Goal: Find specific page/section: Find specific page/section

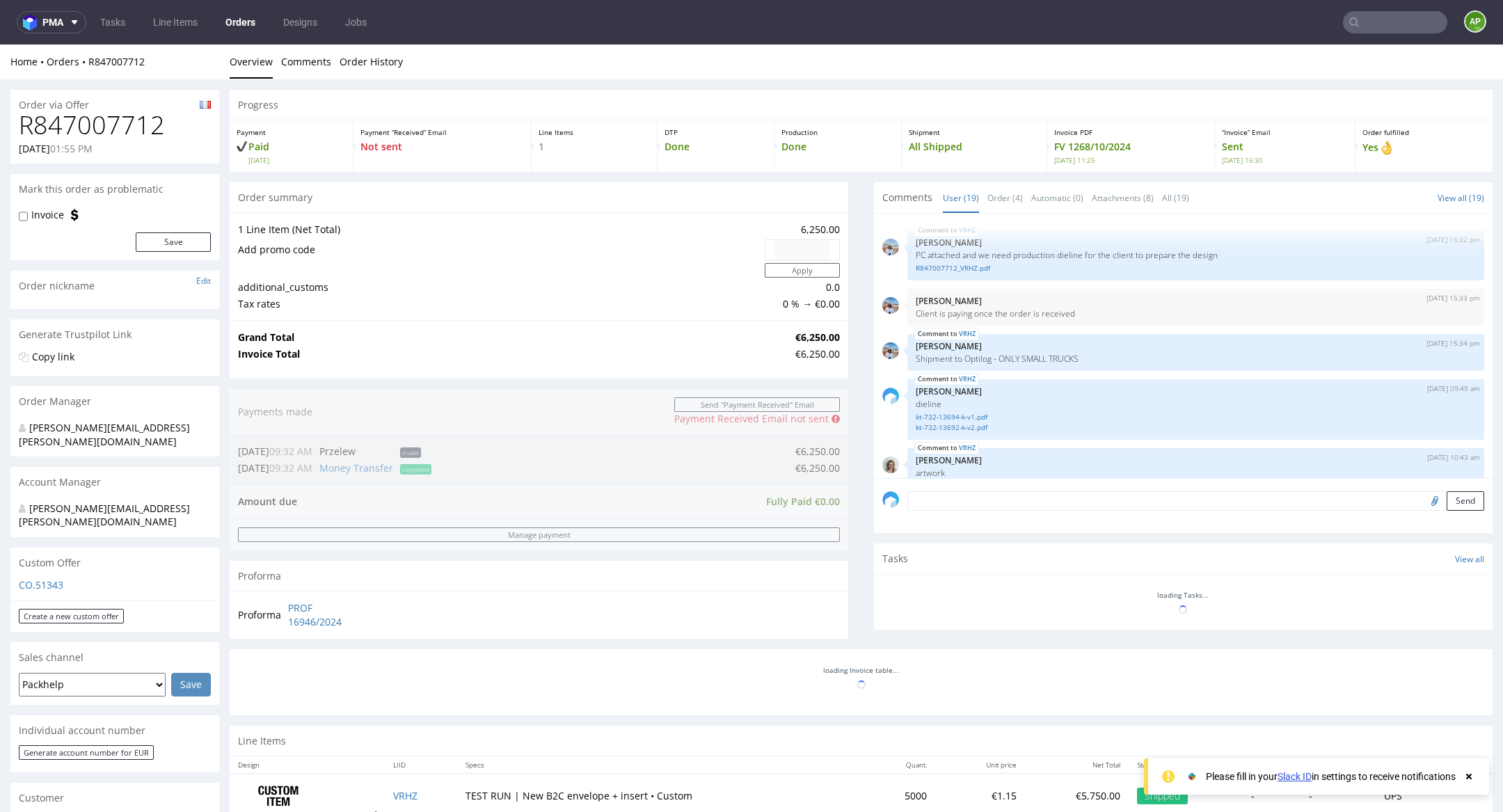
scroll to position [952, 0]
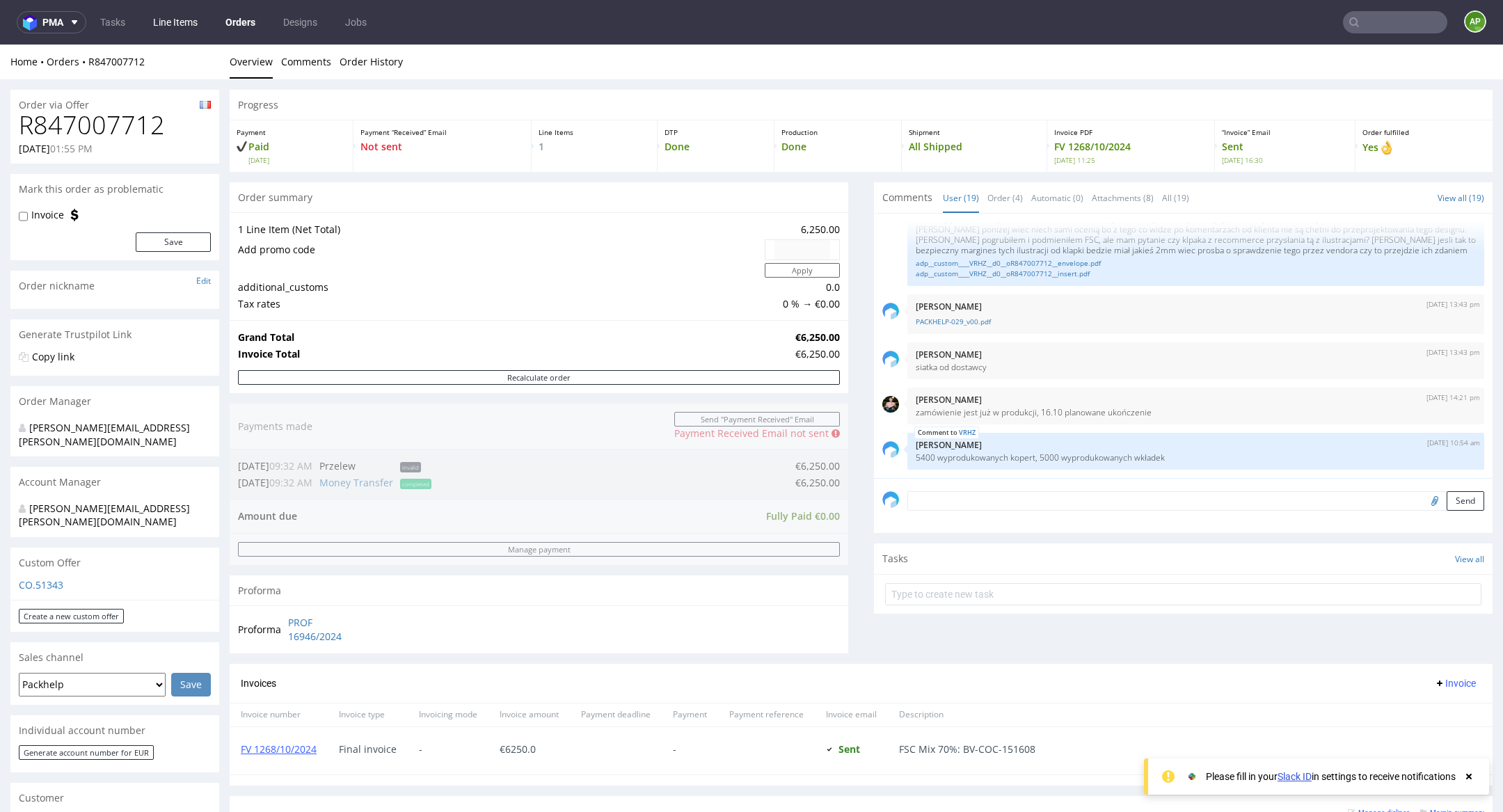
click at [177, 26] on link "Line Items" at bounding box center [176, 22] width 61 height 22
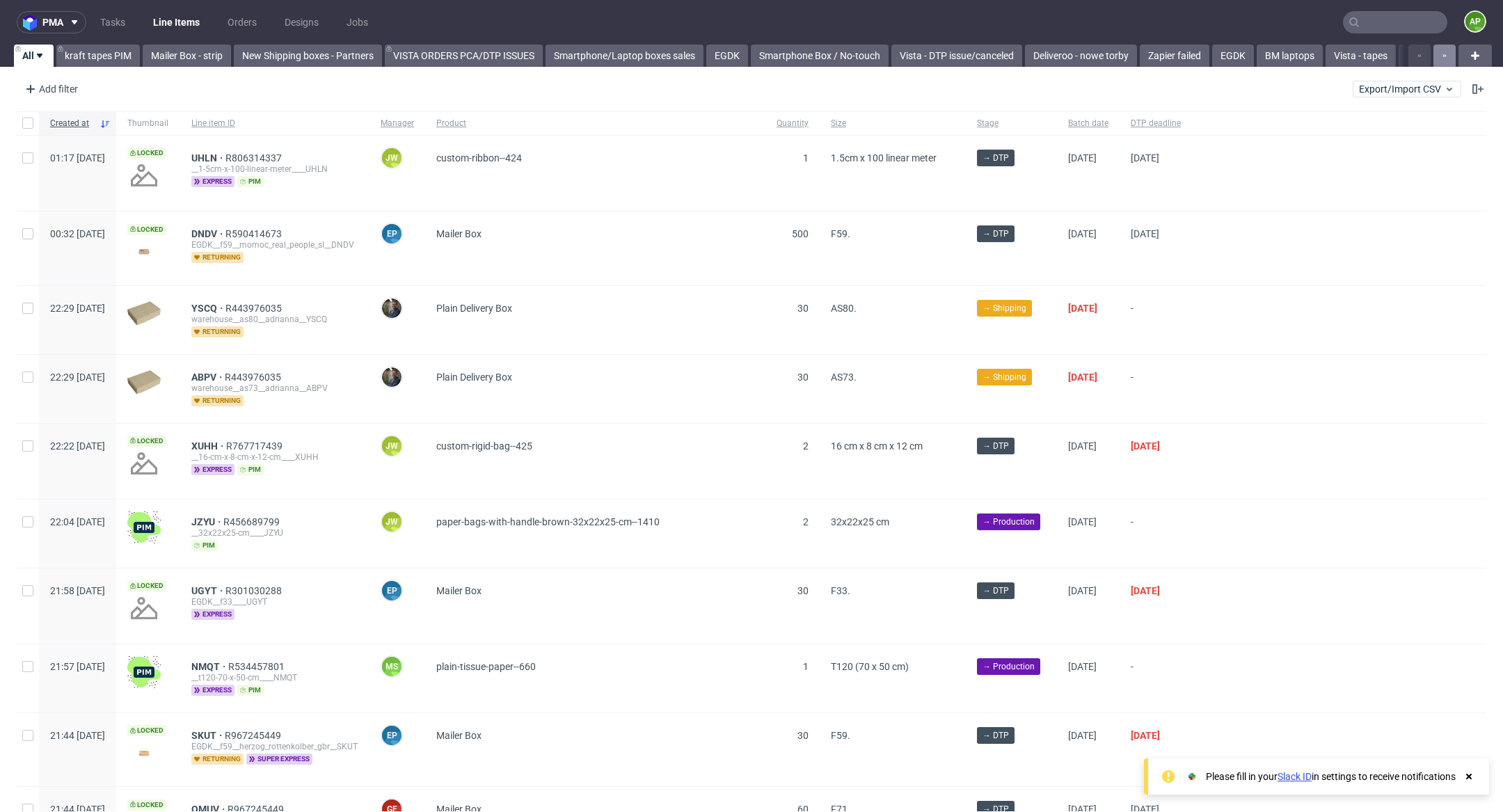
click at [1433, 58] on button "button" at bounding box center [1444, 55] width 22 height 22
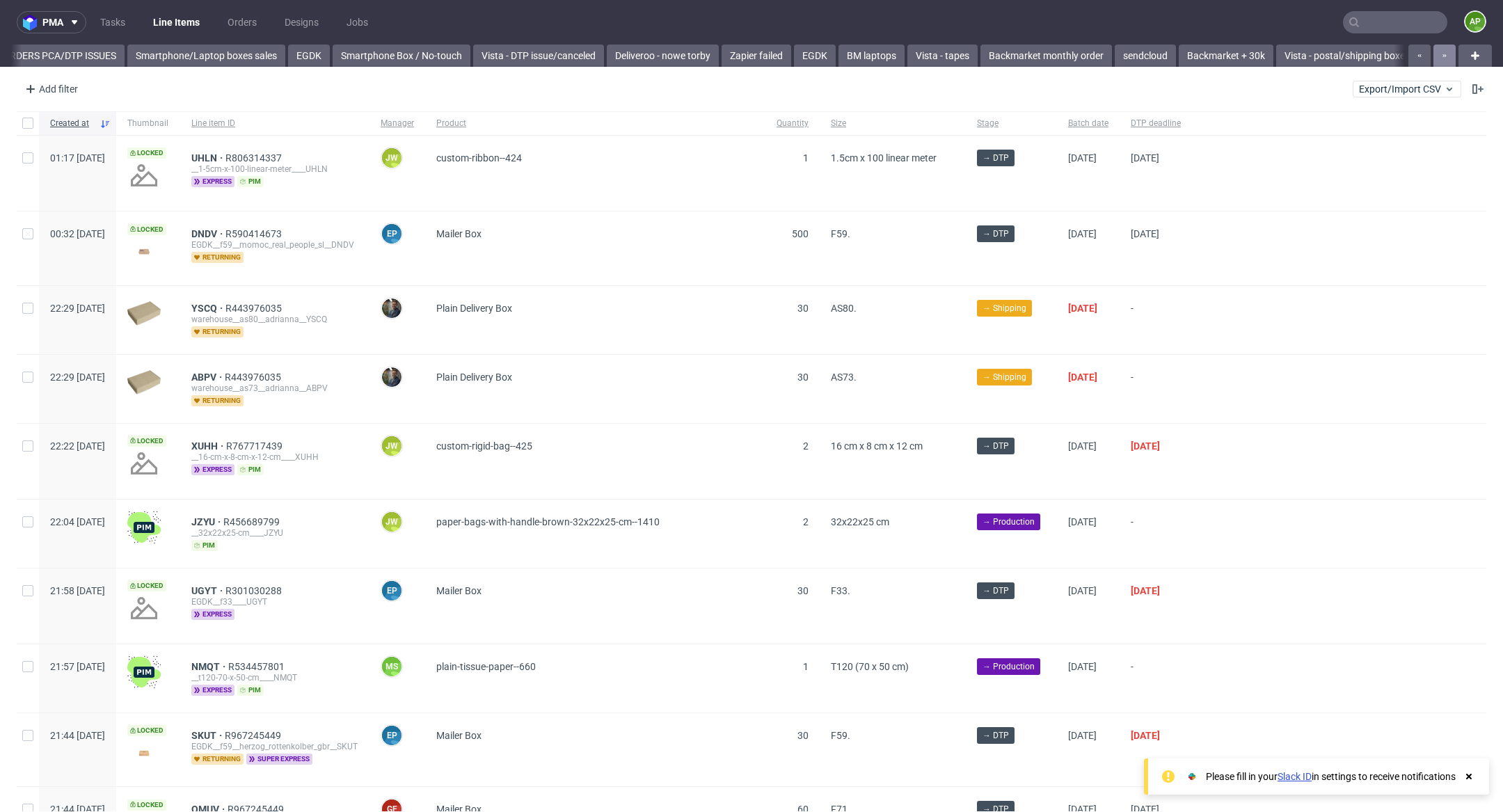
click at [1433, 58] on button "button" at bounding box center [1444, 55] width 22 height 22
click at [1432, 58] on div at bounding box center [1430, 55] width 50 height 22
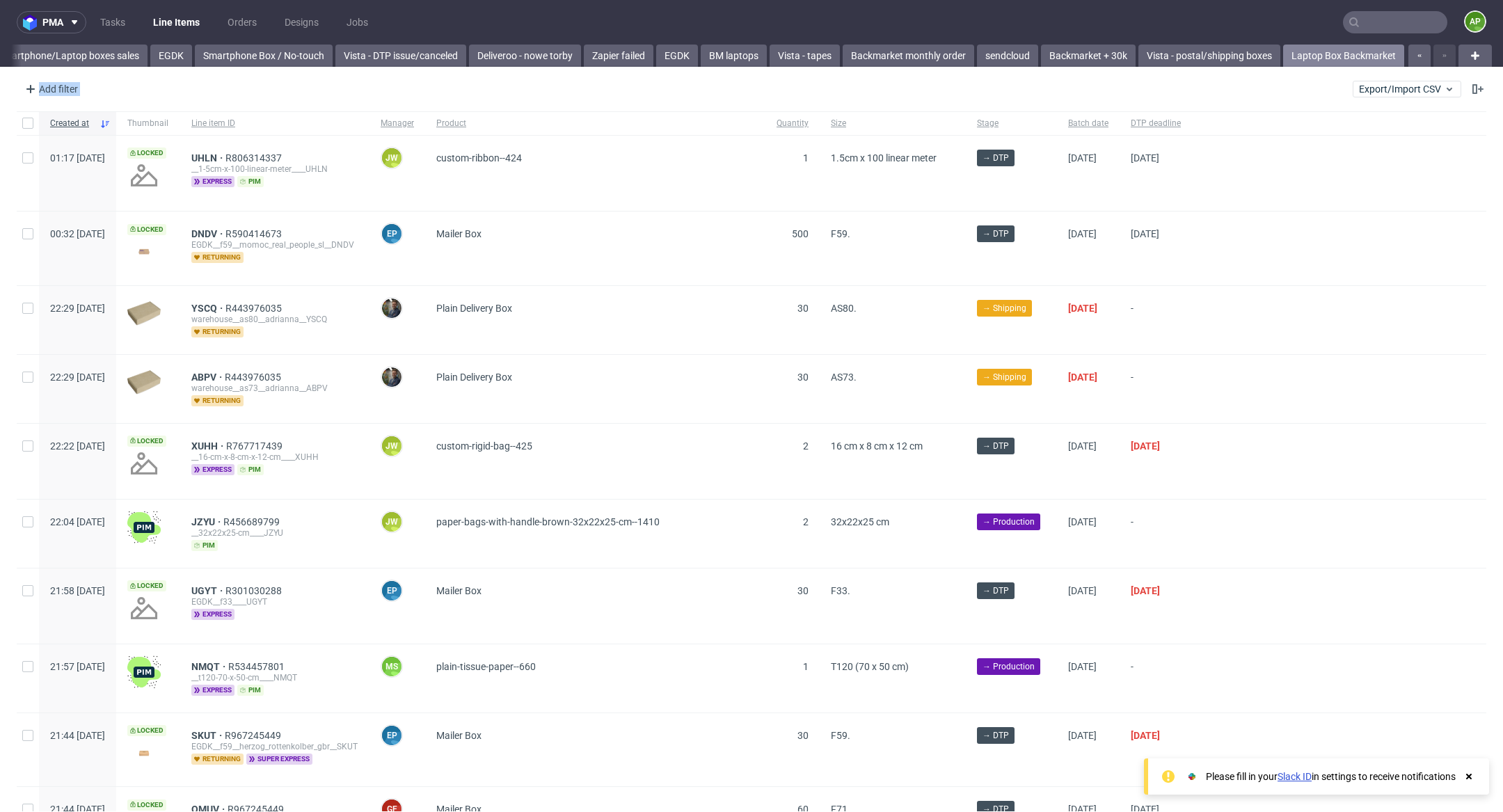
click at [1303, 49] on link "Laptop Box Backmarket" at bounding box center [1343, 55] width 121 height 22
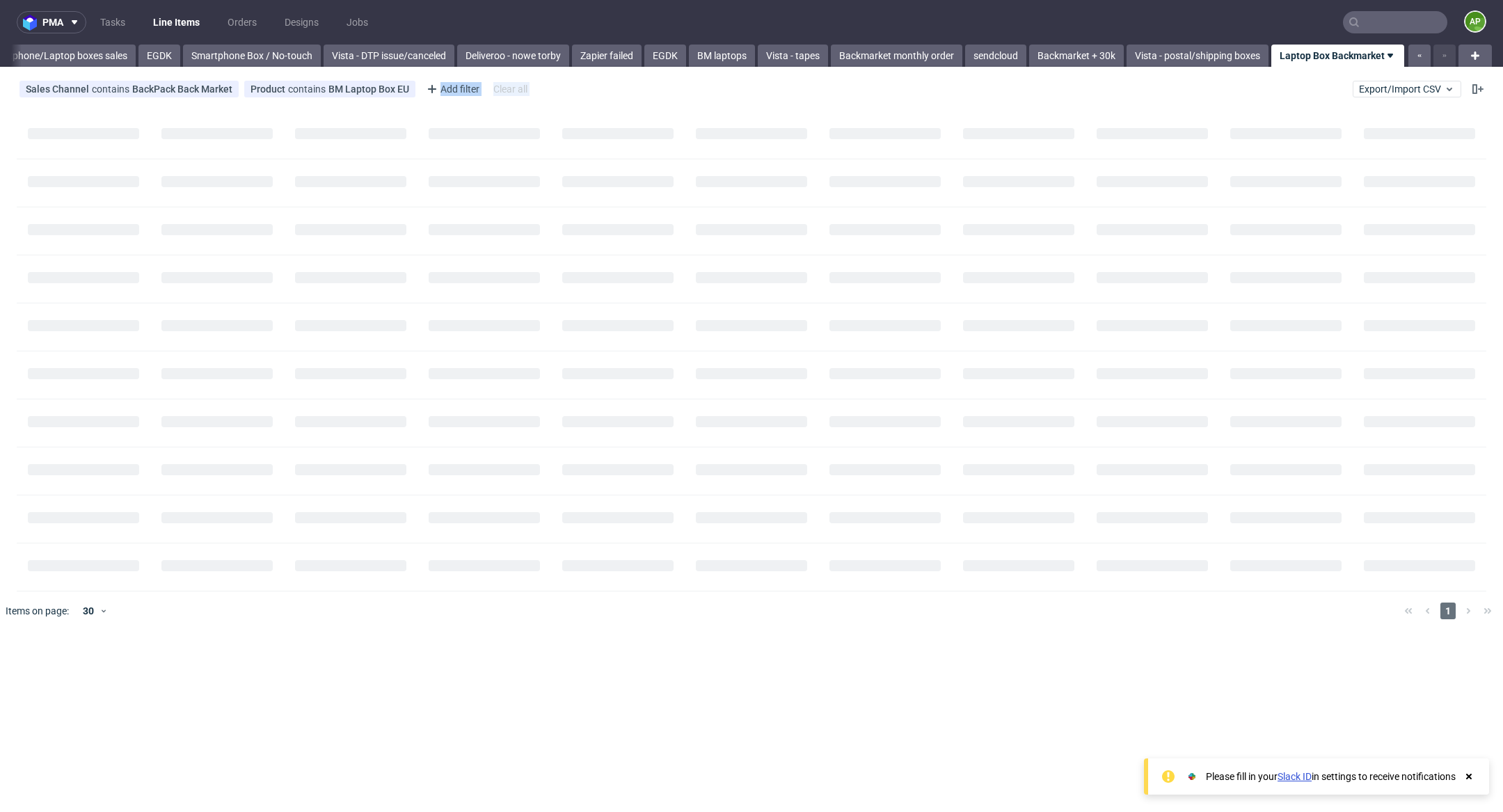
scroll to position [0, 560]
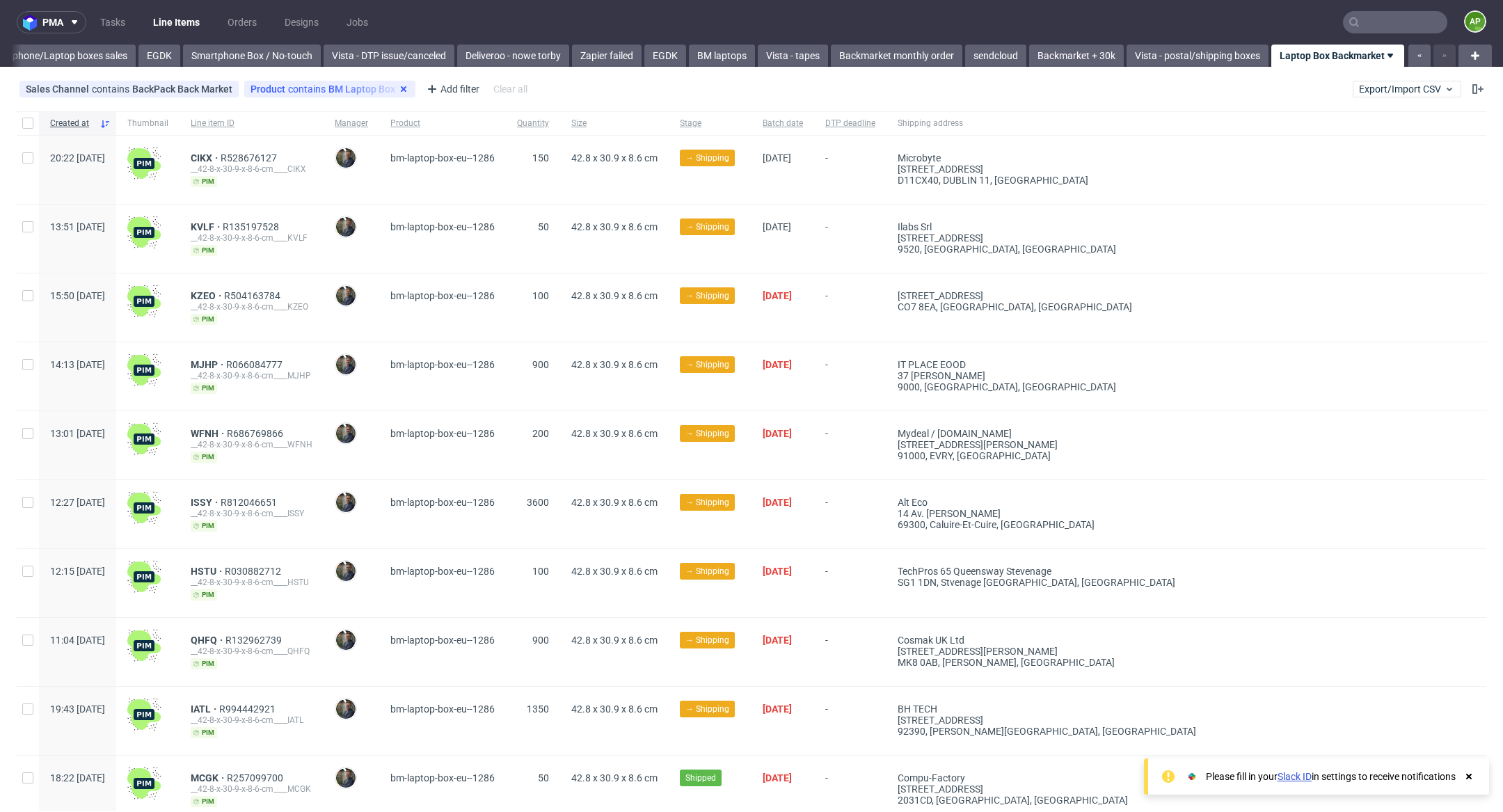
click at [400, 87] on icon at bounding box center [403, 89] width 12 height 12
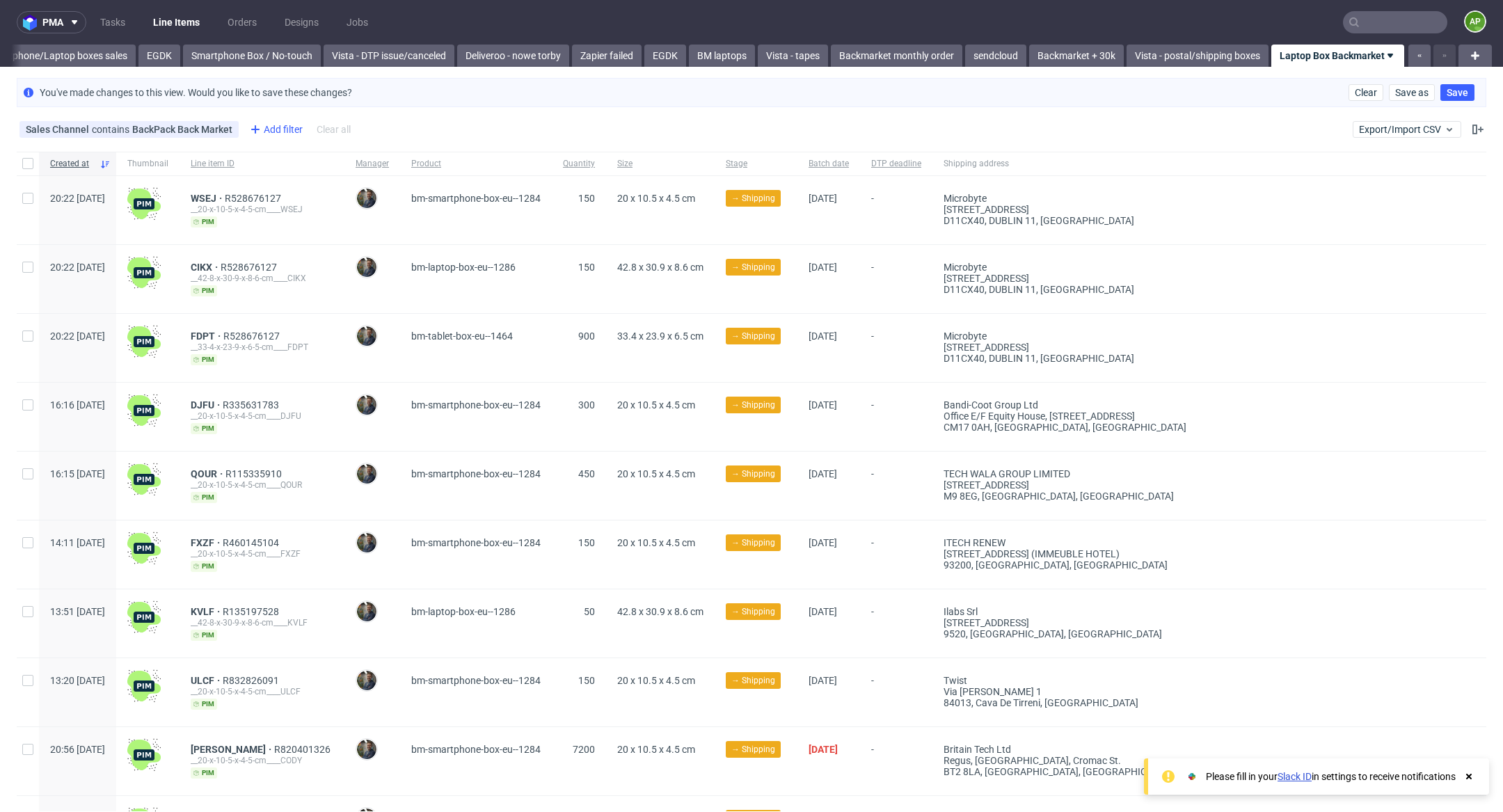
click at [271, 127] on div "Add filter" at bounding box center [275, 129] width 61 height 22
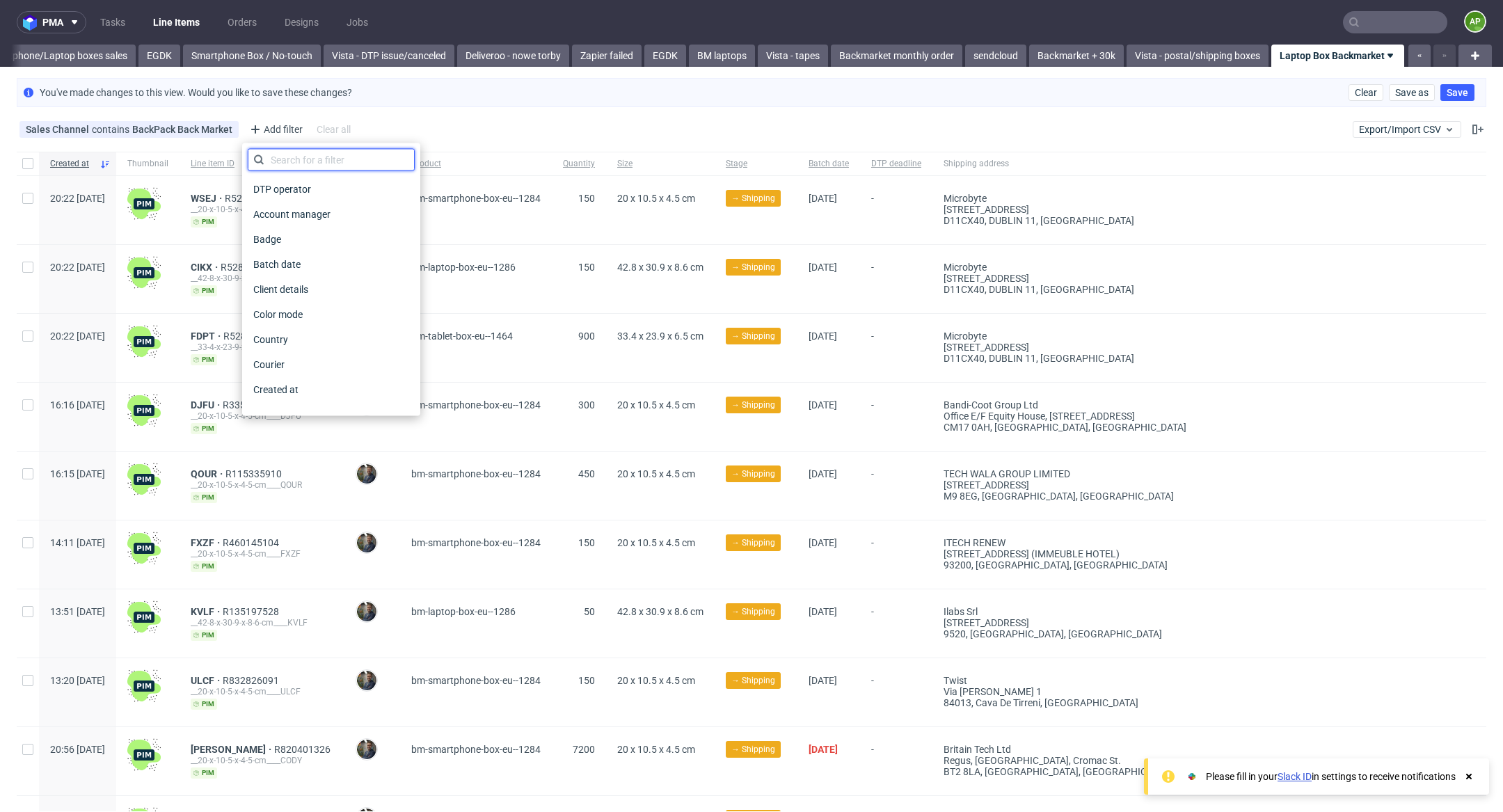
click at [296, 157] on input "text" at bounding box center [332, 160] width 167 height 22
type input "prod"
click at [295, 260] on div "Product" at bounding box center [332, 264] width 167 height 19
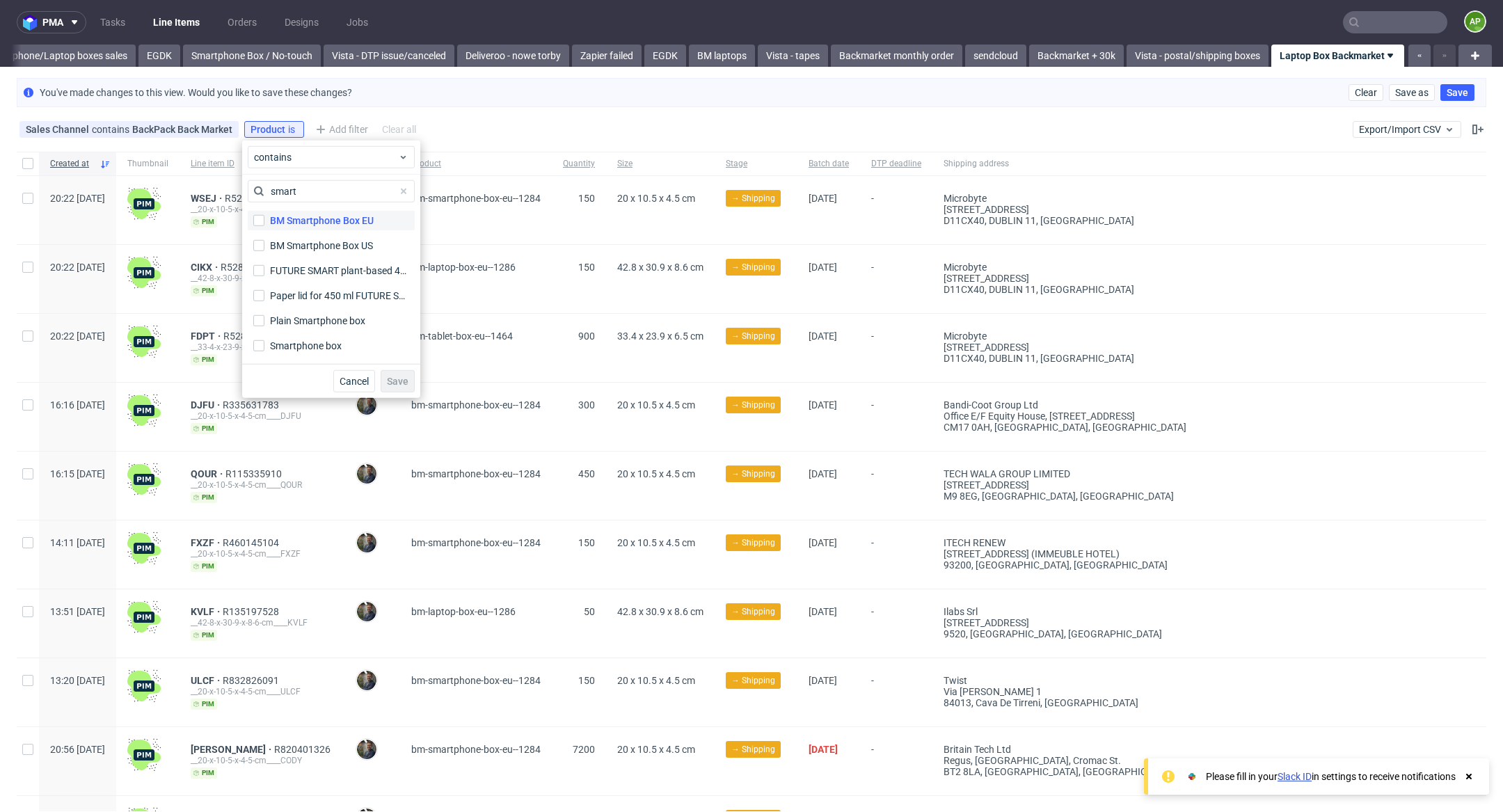
type input "smart"
click at [333, 215] on div "BM Smartphone Box EU" at bounding box center [322, 220] width 104 height 14
click at [264, 215] on input "BM Smartphone Box EU" at bounding box center [259, 220] width 12 height 12
checkbox input "true"
click at [396, 379] on span "Save" at bounding box center [398, 381] width 21 height 10
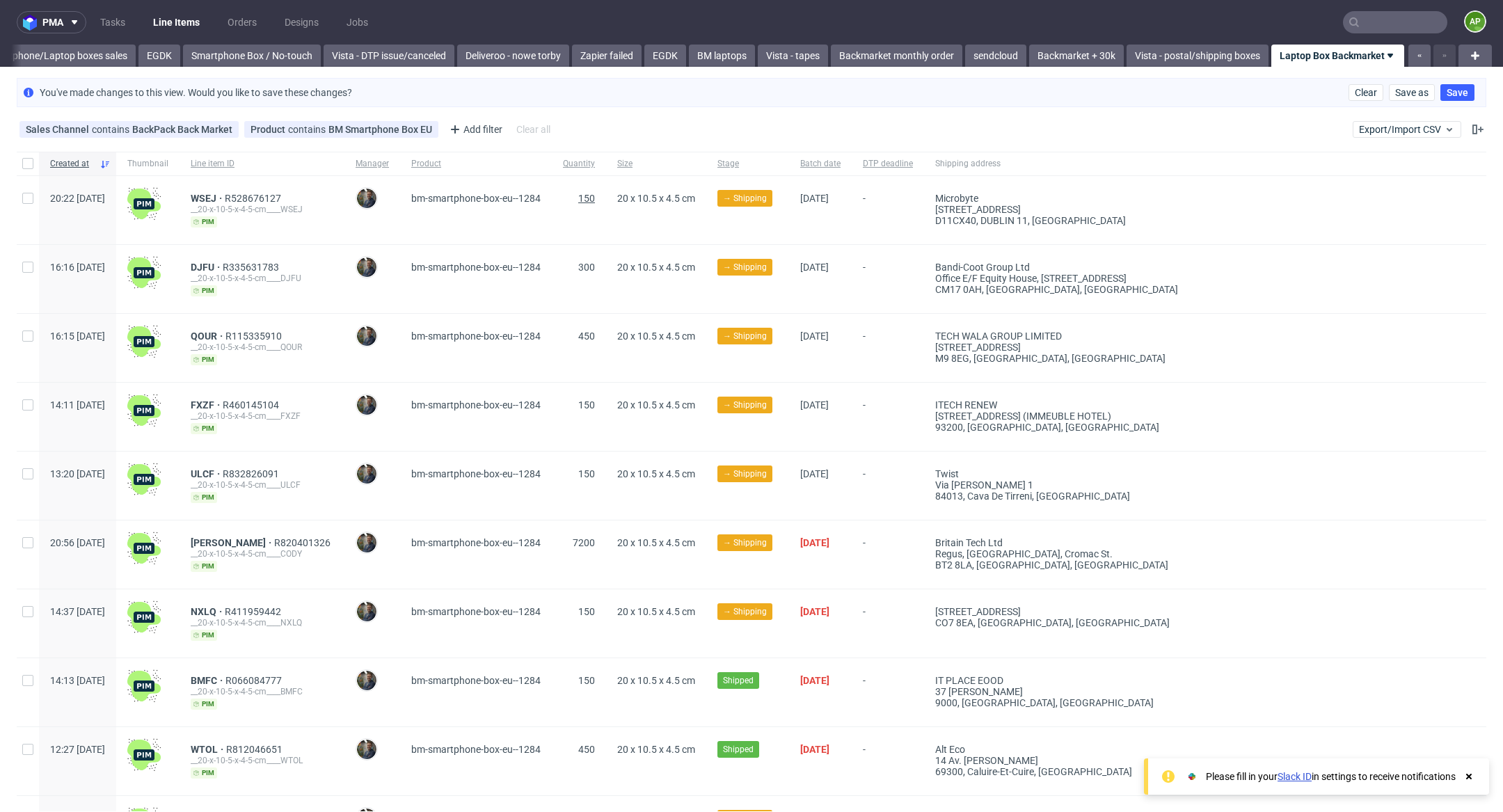
click at [595, 198] on span "150" at bounding box center [586, 198] width 17 height 12
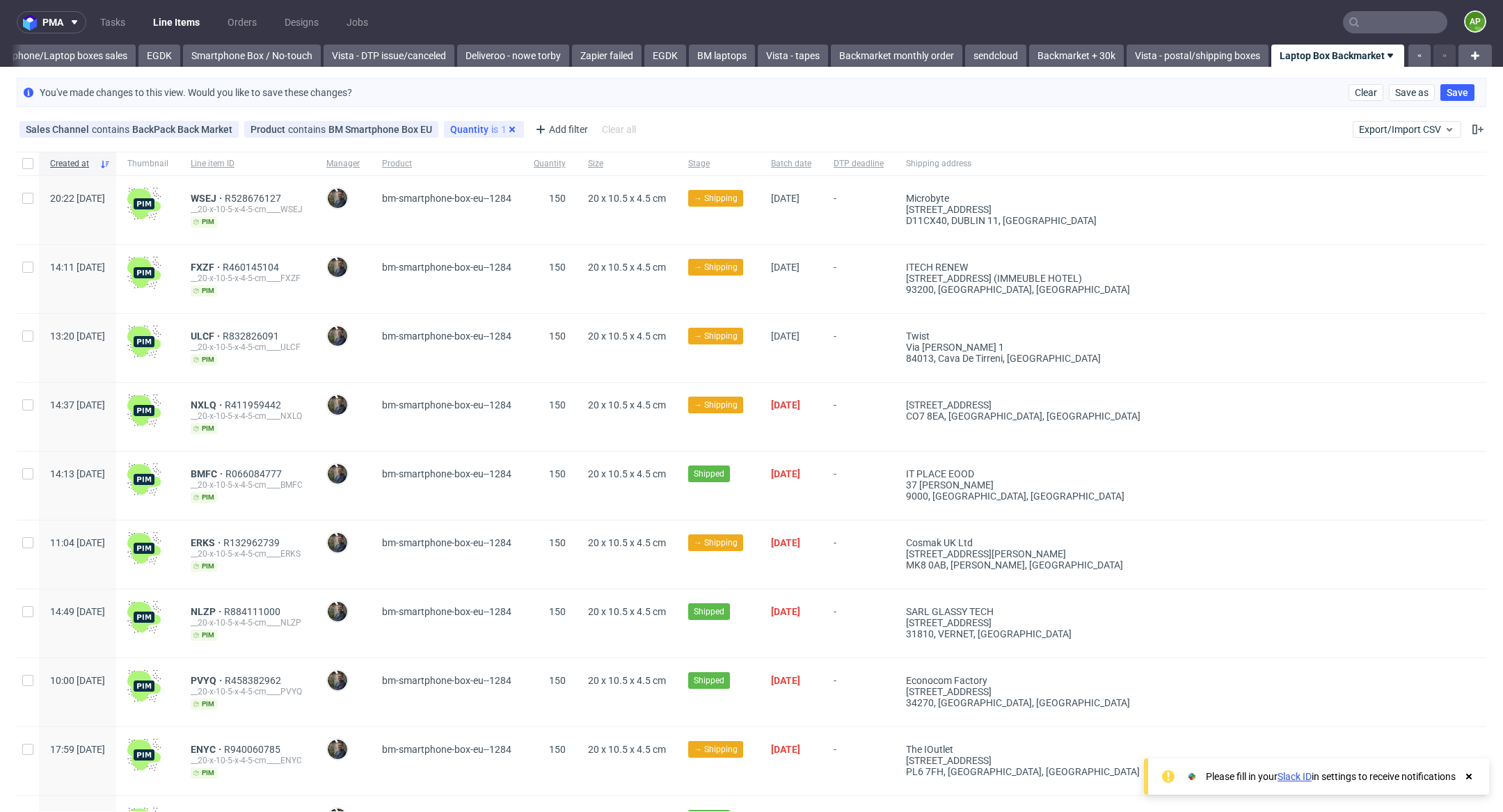
click at [507, 125] on icon at bounding box center [512, 129] width 12 height 12
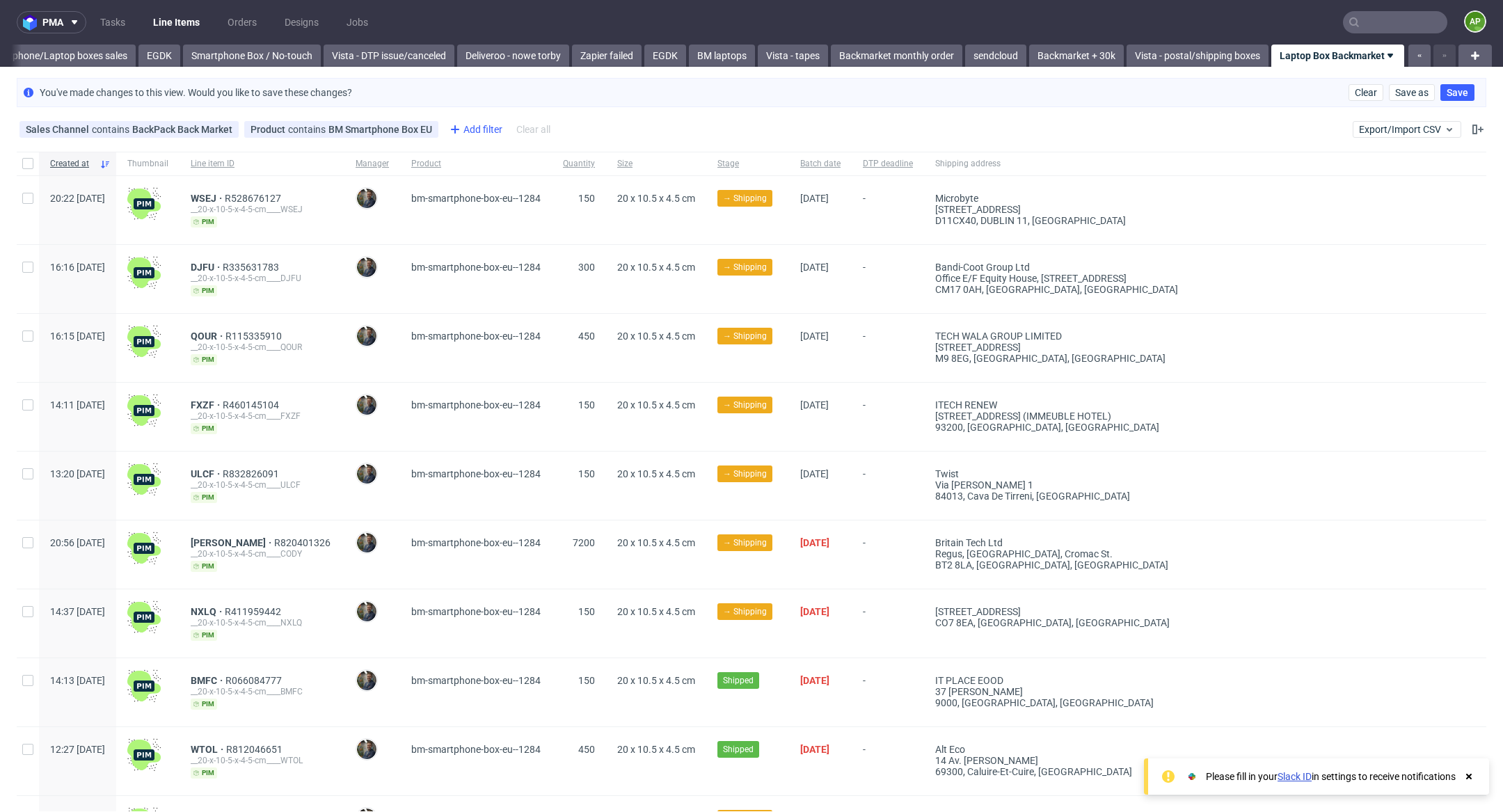
click at [480, 124] on div "Add filter" at bounding box center [474, 129] width 61 height 22
click at [642, 140] on div "Sales Channel contains BackPack Back Market Product contains BM Smartphone Box …" at bounding box center [752, 130] width 1503 height 34
click at [595, 201] on span "150" at bounding box center [586, 198] width 17 height 12
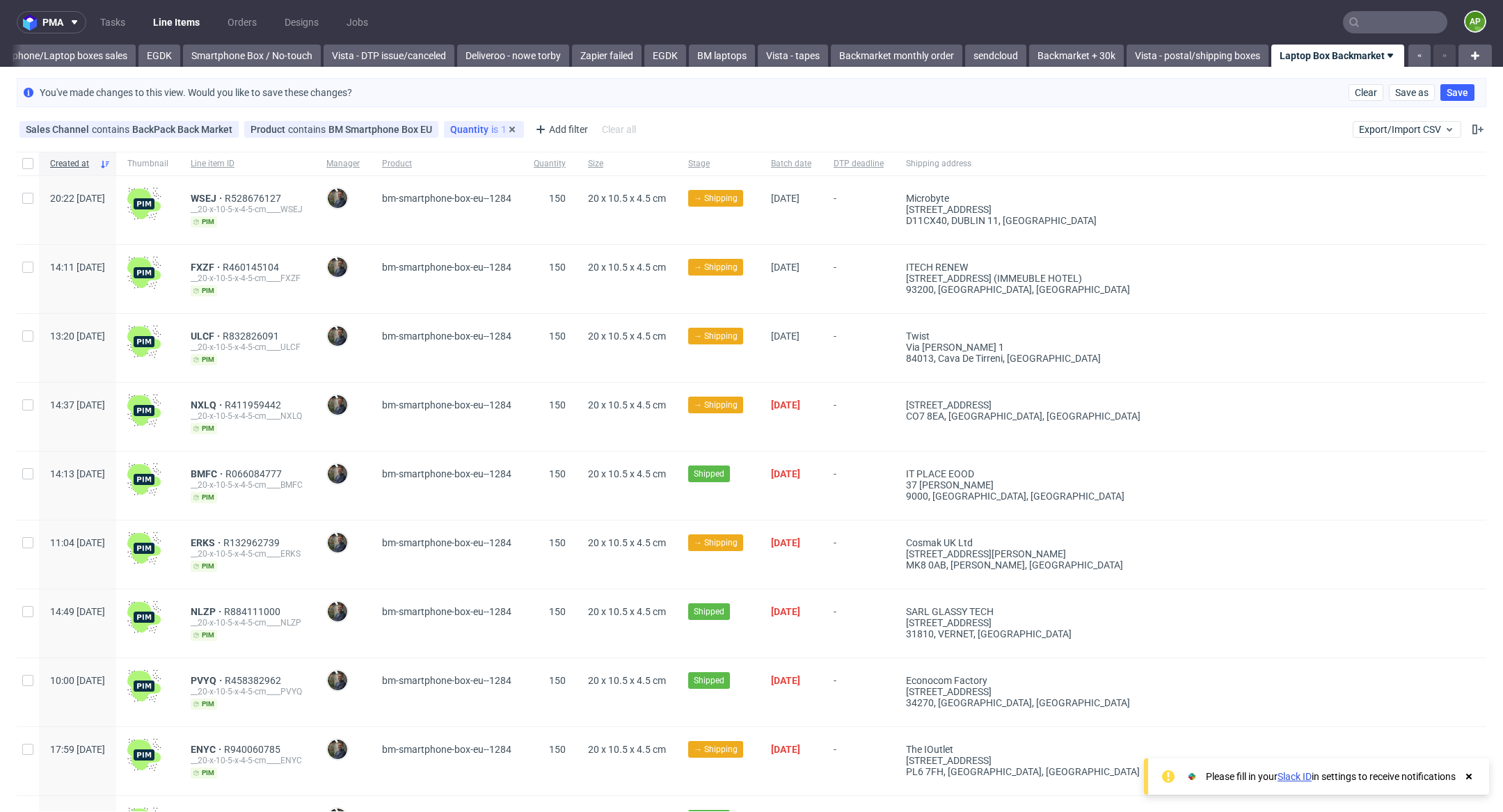
click at [476, 135] on div "Quantity is 150" at bounding box center [484, 130] width 80 height 17
click at [476, 130] on span "Quantity" at bounding box center [470, 129] width 41 height 12
click at [473, 159] on span "is" at bounding box center [525, 157] width 144 height 14
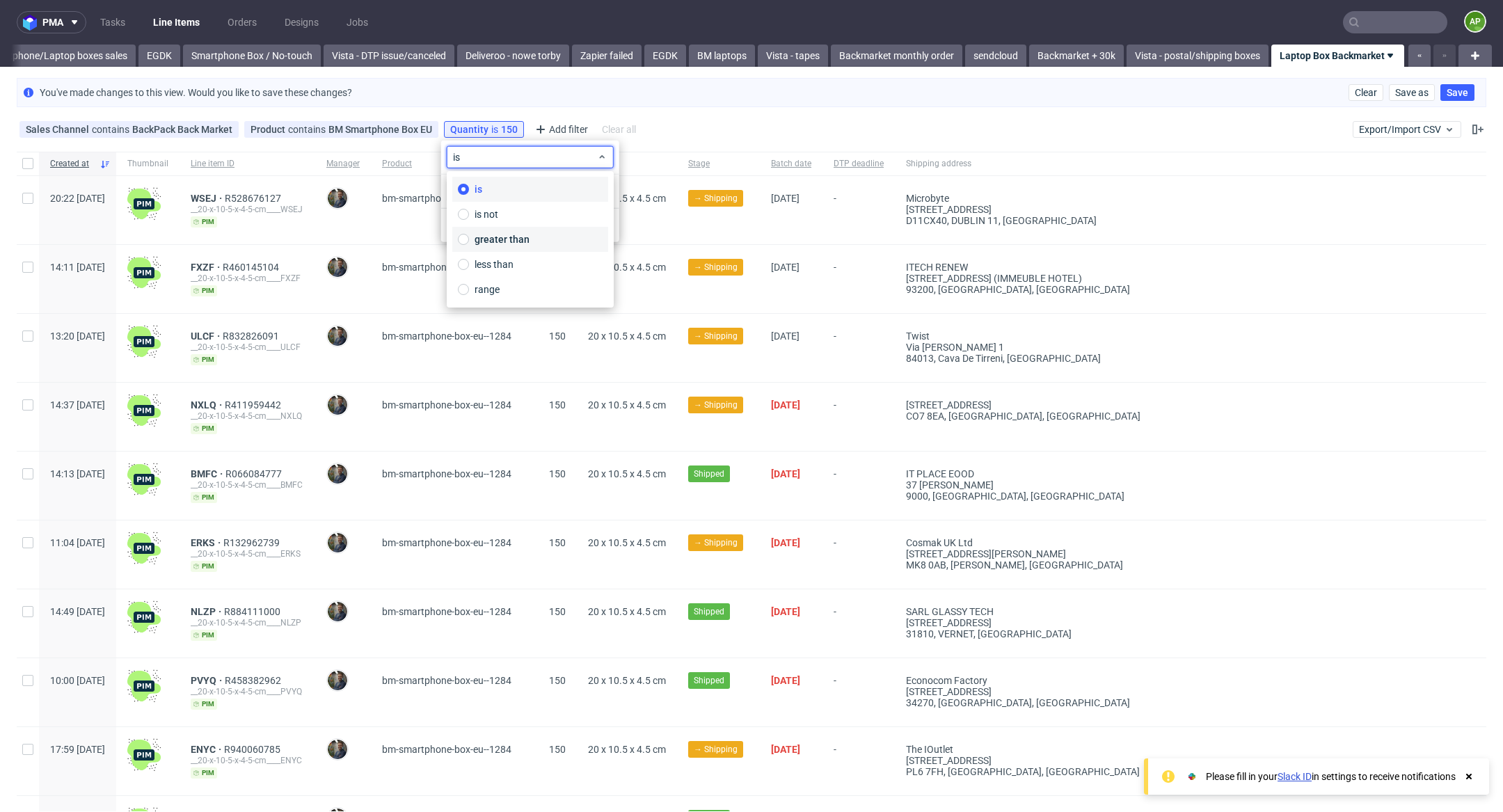
click at [491, 237] on span "greater than" at bounding box center [502, 239] width 55 height 14
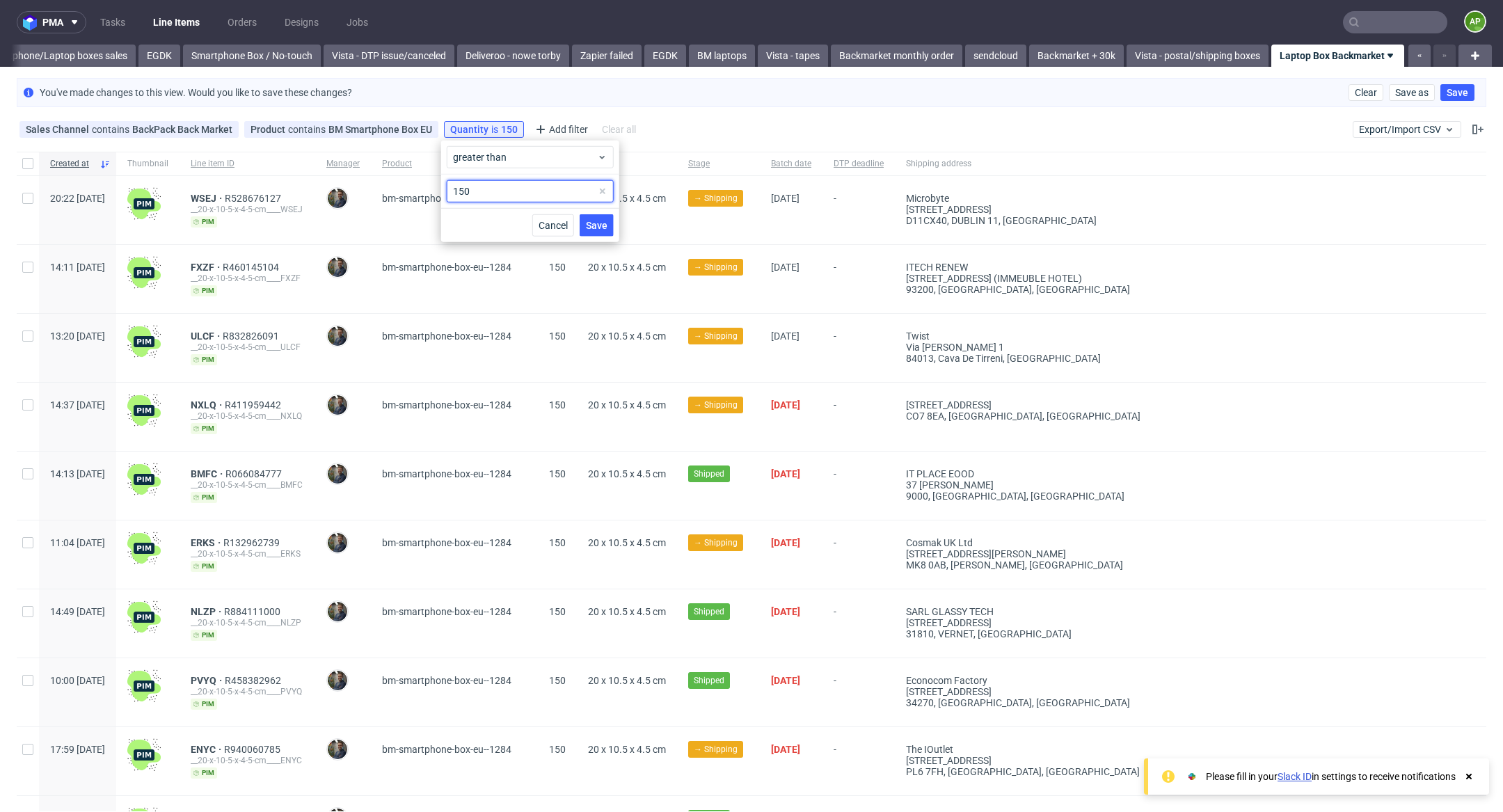
click at [485, 194] on input "150" at bounding box center [530, 191] width 167 height 22
click at [501, 195] on input "150" at bounding box center [530, 191] width 167 height 22
type input "1"
type input "1000"
click at [595, 234] on button "Save" at bounding box center [596, 225] width 34 height 22
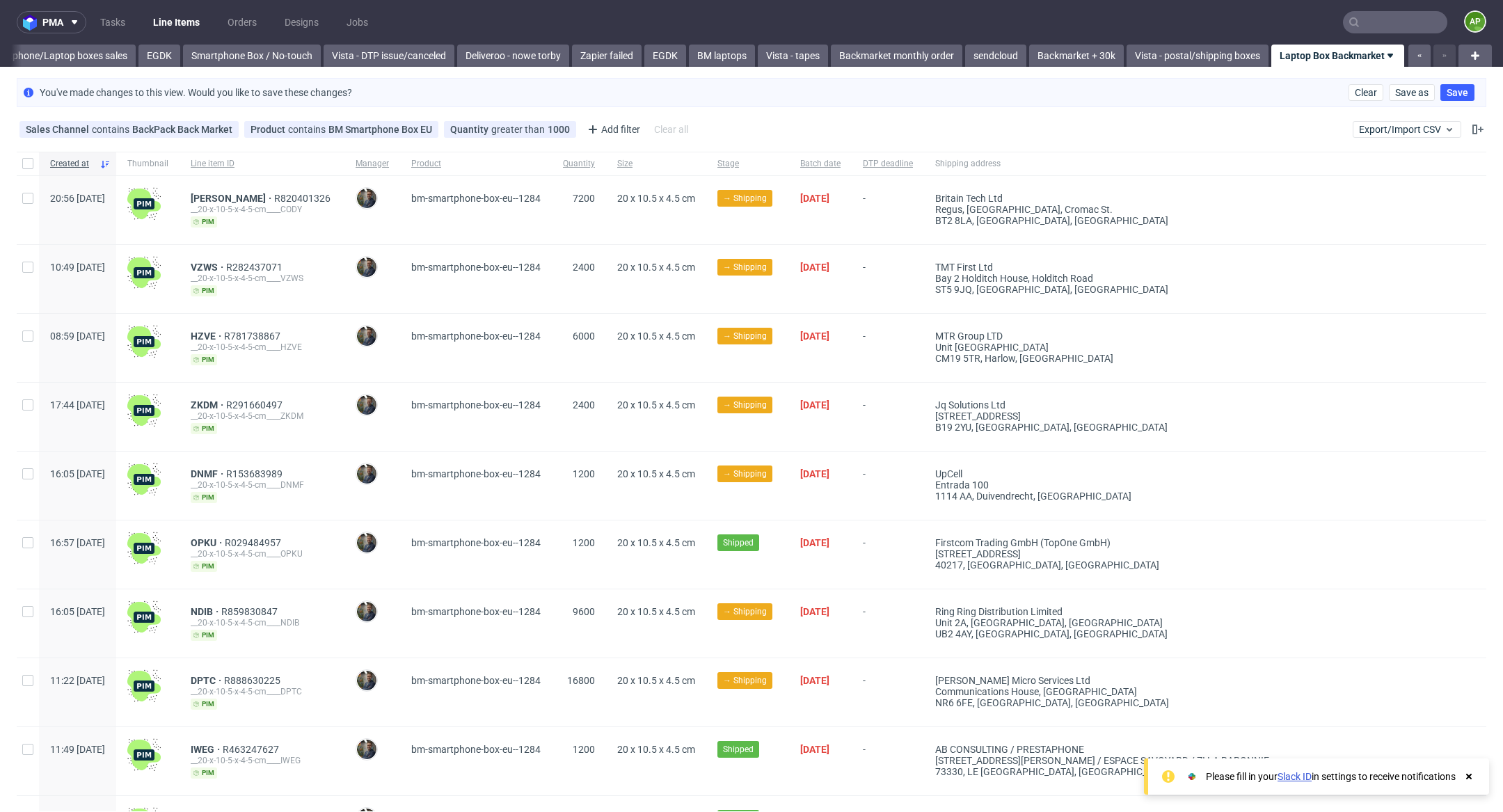
click at [1054, 225] on div "[STREET_ADDRESS]" at bounding box center [1102, 220] width 334 height 12
click at [1064, 264] on div "TMT First Ltd" at bounding box center [1102, 267] width 334 height 12
click at [1055, 342] on div "Unit [GEOGRAPHIC_DATA]" at bounding box center [1102, 347] width 334 height 12
click at [1045, 411] on div "[STREET_ADDRESS]" at bounding box center [1102, 416] width 334 height 12
drag, startPoint x: 1165, startPoint y: 483, endPoint x: 1096, endPoint y: 480, distance: 69.1
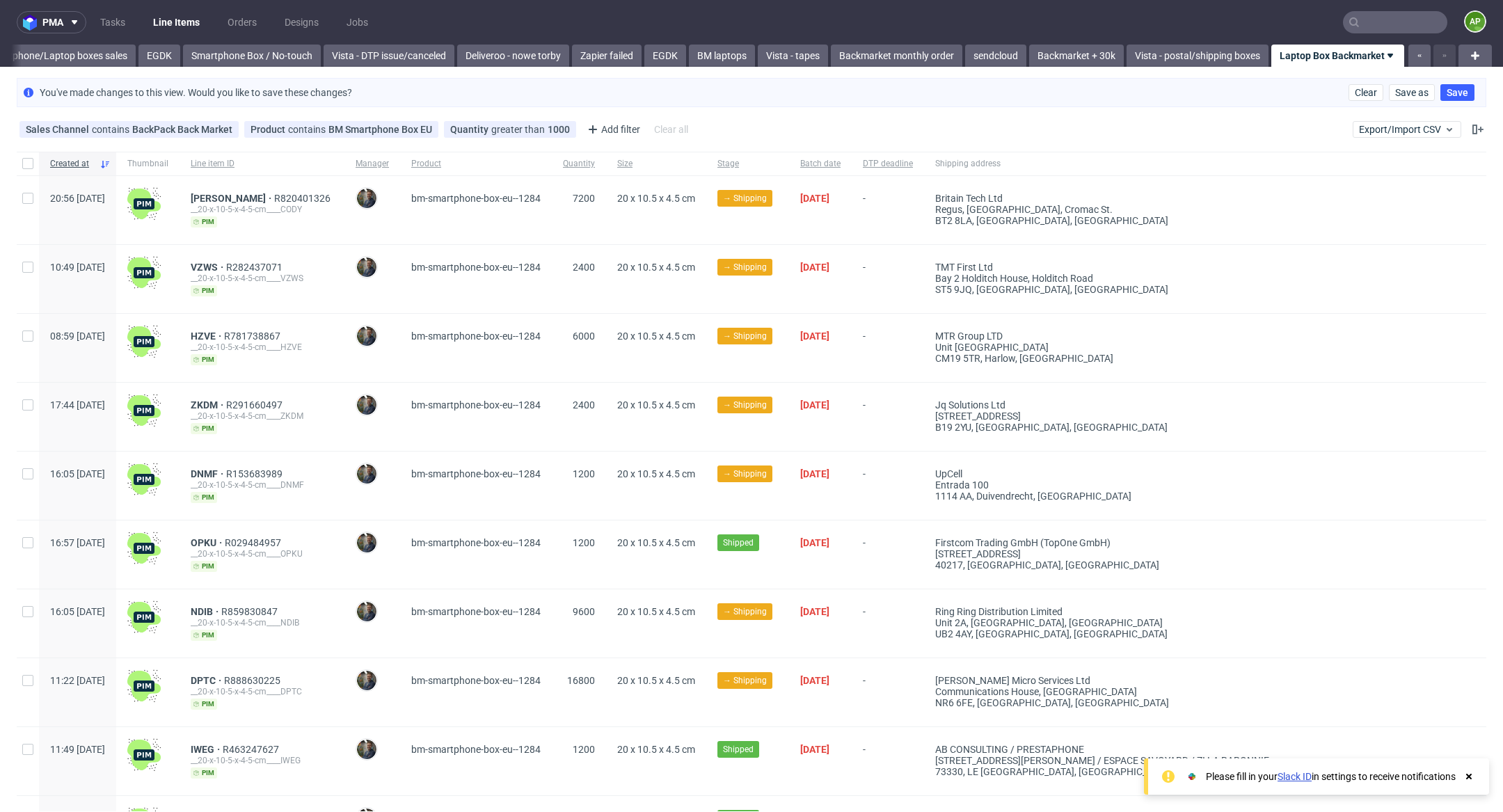
click at [1096, 480] on div "Entrada 100" at bounding box center [1102, 485] width 334 height 12
drag, startPoint x: 1096, startPoint y: 480, endPoint x: 1277, endPoint y: 451, distance: 183.3
click at [1277, 451] on div "16:05 [DATE] DNMF R153683989 __20-x-10-5-x-4-5-cm____DNMF [PERSON_NAME] [PERSON…" at bounding box center [752, 486] width 1469 height 69
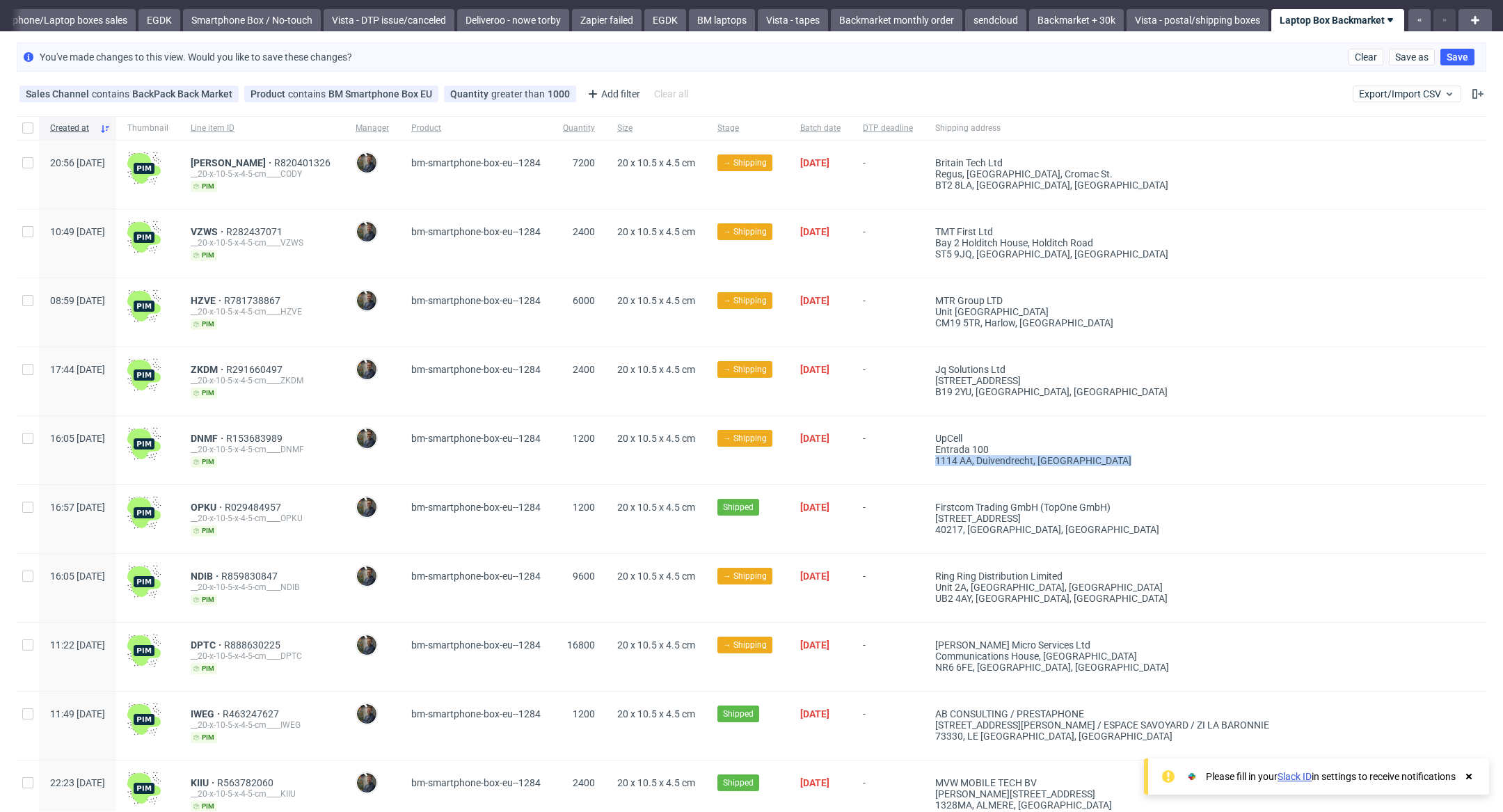
scroll to position [0, 0]
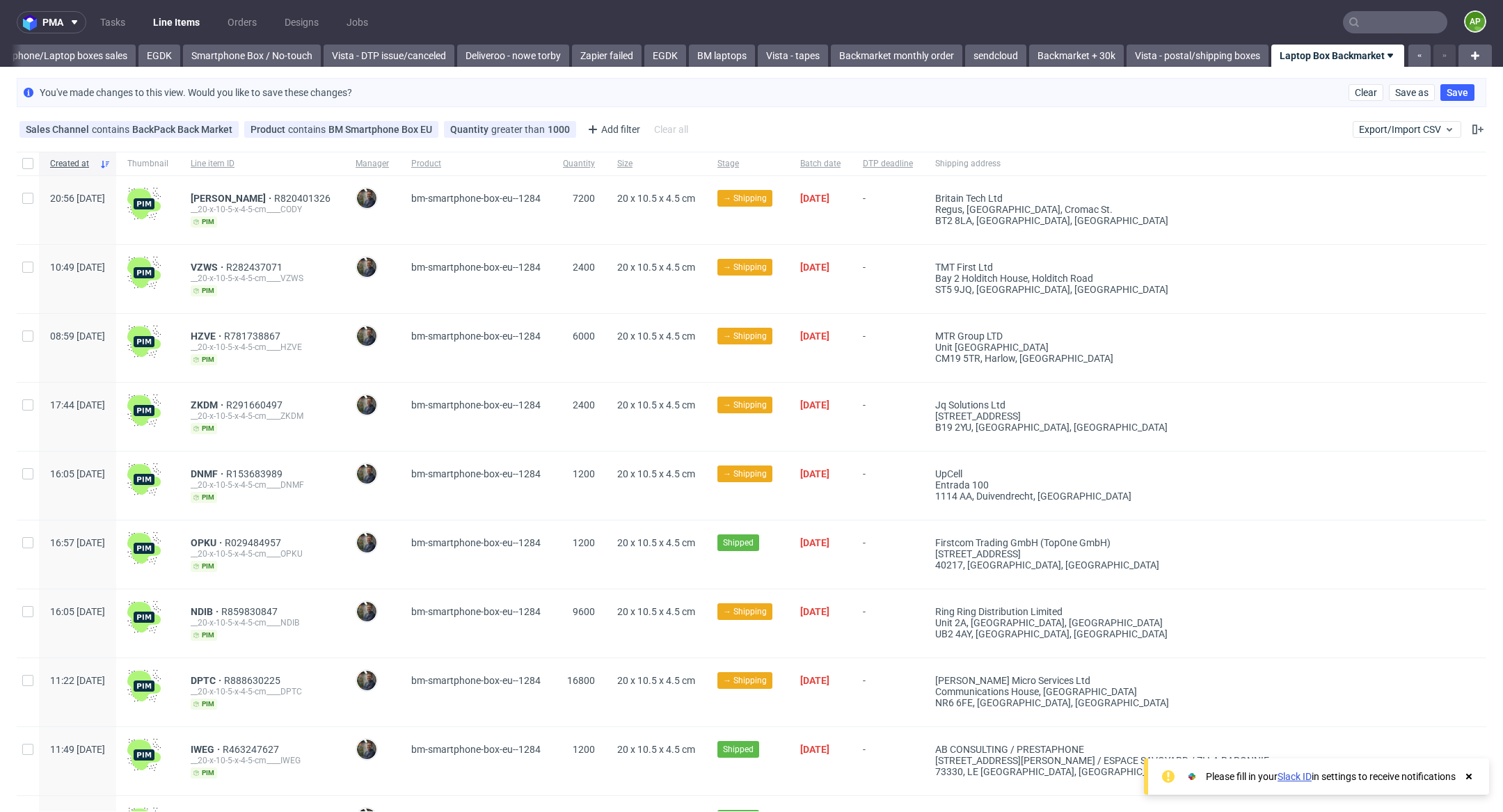
click at [524, 115] on div "Sales Channel contains BackPack Back Market Product contains BM Smartphone Box …" at bounding box center [752, 130] width 1503 height 34
click at [522, 119] on div "Sales Channel contains BackPack Back Market Product contains BM Smartphone Box …" at bounding box center [355, 129] width 677 height 22
click at [522, 132] on div "Quantity greater than 1000" at bounding box center [510, 129] width 120 height 12
click at [518, 190] on input "1000" at bounding box center [530, 191] width 167 height 22
type input "1200"
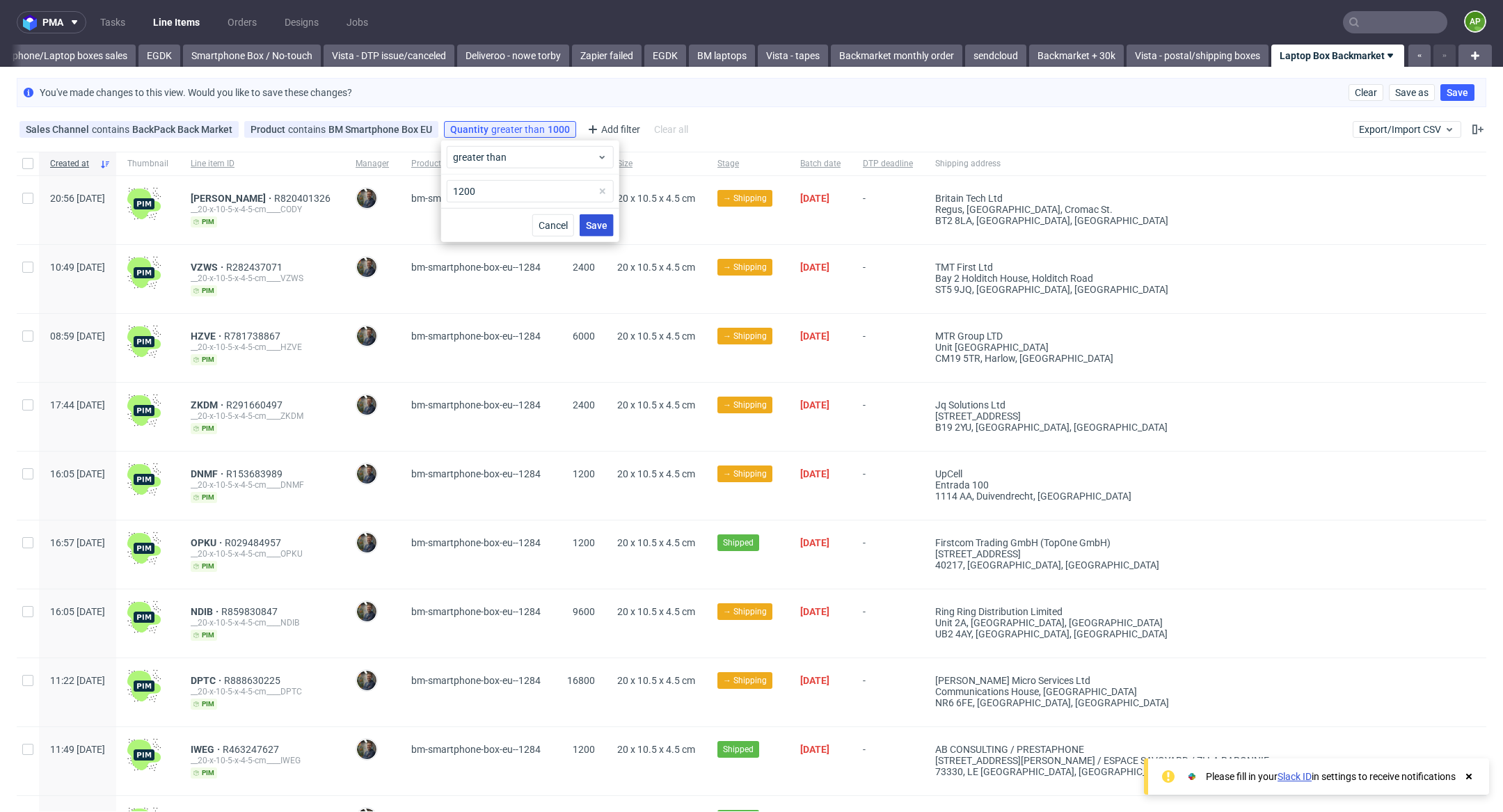
click at [603, 220] on span "Save" at bounding box center [596, 225] width 21 height 10
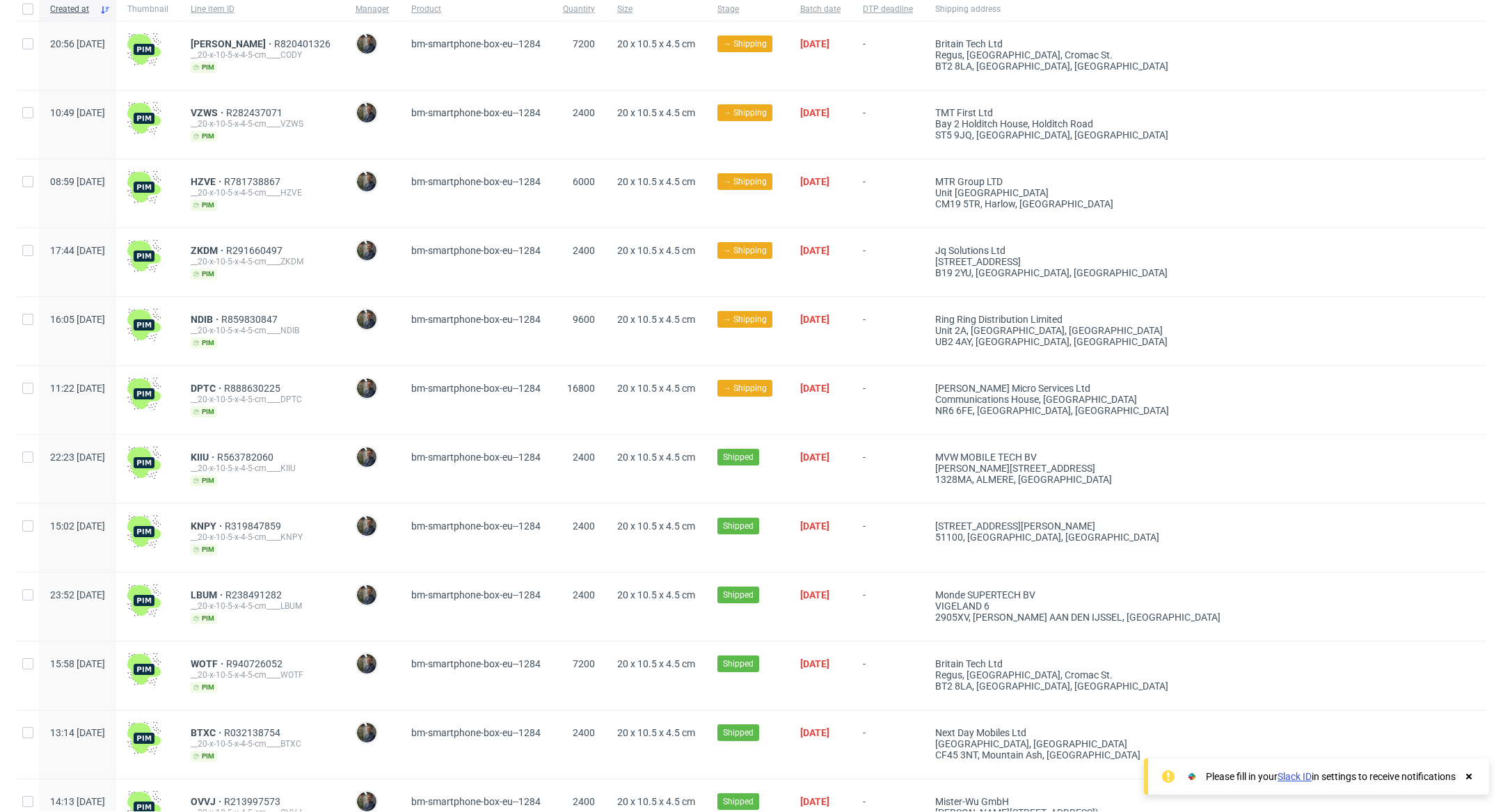
scroll to position [197, 0]
